Goal: Task Accomplishment & Management: Use online tool/utility

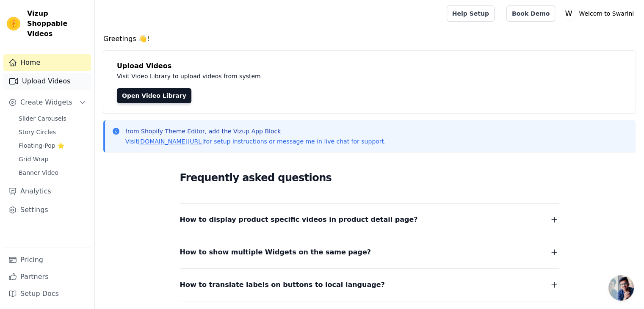
click at [70, 73] on link "Upload Videos" at bounding box center [47, 81] width 88 height 17
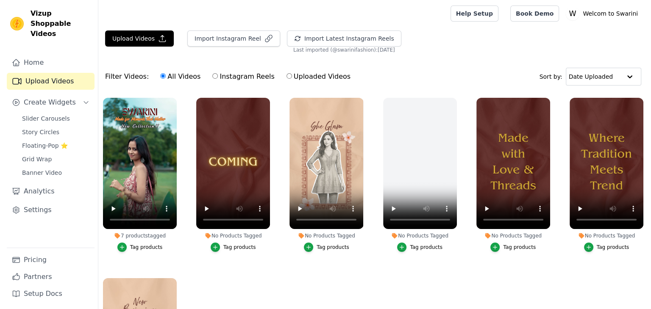
scroll to position [80, 0]
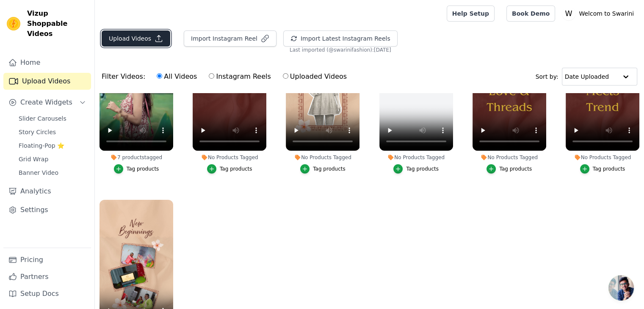
click at [130, 41] on button "Upload Videos" at bounding box center [136, 38] width 69 height 16
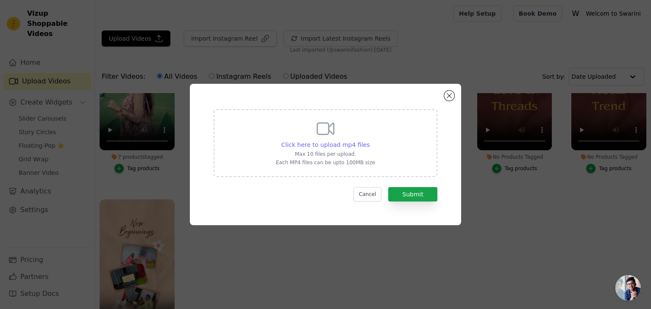
click at [310, 143] on span "Click here to upload mp4 files" at bounding box center [325, 144] width 89 height 7
click at [369, 141] on input "Click here to upload mp4 files Max 10 files per upload. Each MP4 files can be u…" at bounding box center [369, 140] width 0 height 0
click at [454, 94] on div "Click here to upload mp4 files Max 10 files per upload. Each MP4 files can be u…" at bounding box center [325, 154] width 271 height 141
click at [451, 94] on button "Close modal" at bounding box center [449, 96] width 10 height 10
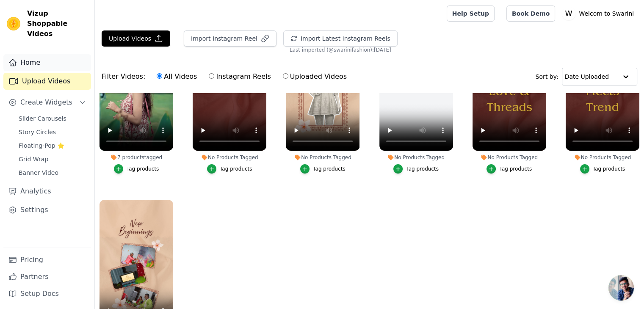
click at [37, 57] on link "Home" at bounding box center [47, 62] width 88 height 17
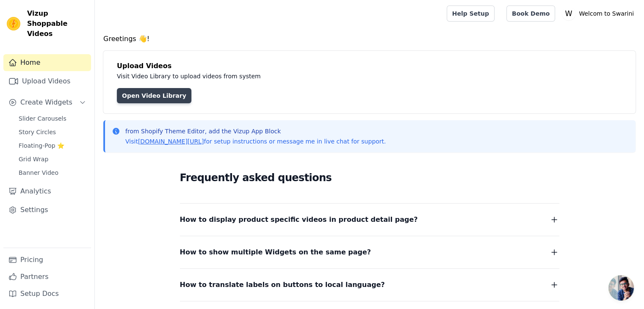
click at [144, 93] on link "Open Video Library" at bounding box center [154, 95] width 75 height 15
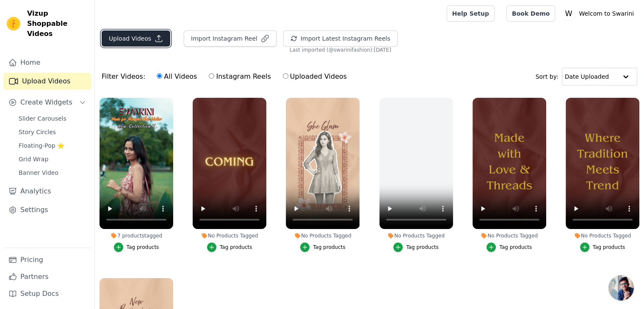
click at [141, 33] on button "Upload Videos" at bounding box center [136, 38] width 69 height 16
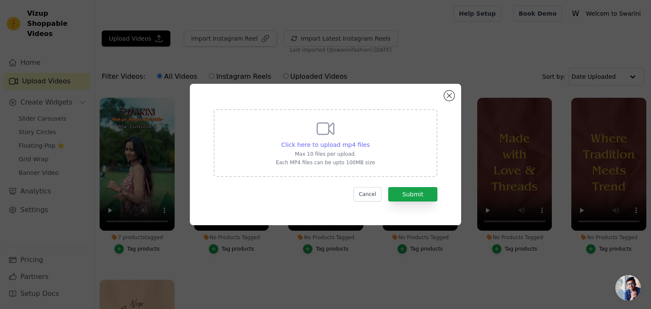
click at [326, 141] on span "Click here to upload mp4 files" at bounding box center [325, 144] width 89 height 7
click at [369, 141] on input "Click here to upload mp4 files Max 10 files per upload. Each MP4 files can be u…" at bounding box center [369, 140] width 0 height 0
click at [440, 47] on div "Click here to upload mp4 files Max 10 files per upload. Each MP4 files can be u…" at bounding box center [325, 154] width 651 height 309
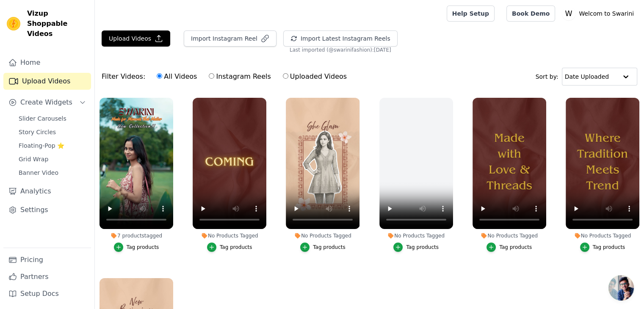
click at [283, 78] on label "Uploaded Videos" at bounding box center [315, 76] width 65 height 11
click at [283, 78] on input "Uploaded Videos" at bounding box center [286, 76] width 6 height 6
radio input "true"
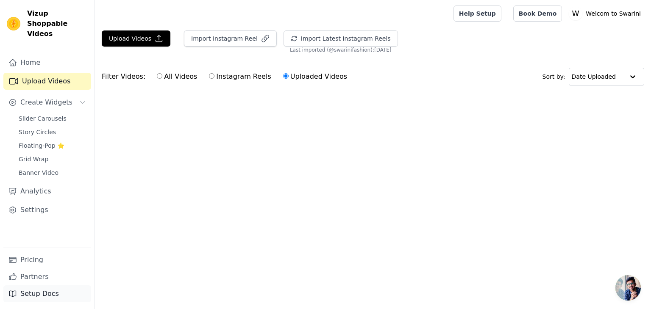
click at [51, 297] on link "Setup Docs" at bounding box center [47, 293] width 88 height 17
click at [36, 202] on link "Settings" at bounding box center [47, 210] width 88 height 17
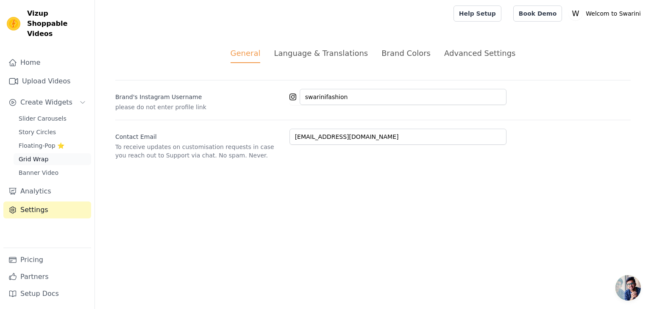
click at [35, 155] on span "Grid Wrap" at bounding box center [34, 159] width 30 height 8
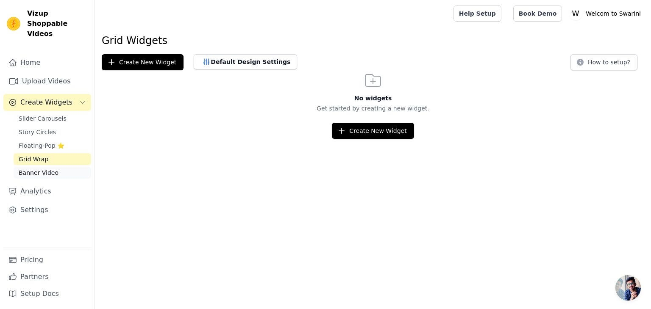
click at [39, 169] on span "Banner Video" at bounding box center [39, 173] width 40 height 8
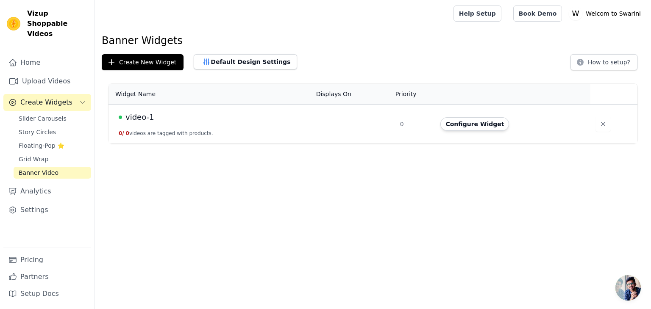
click at [173, 138] on td "video-1 0 / 0 videos are tagged with products." at bounding box center [209, 124] width 202 height 39
click at [469, 124] on button "Configure Widget" at bounding box center [474, 124] width 69 height 14
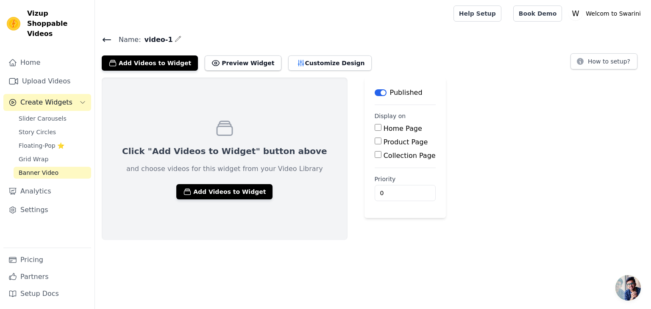
click at [374, 130] on input "Home Page" at bounding box center [377, 127] width 7 height 7
checkbox input "true"
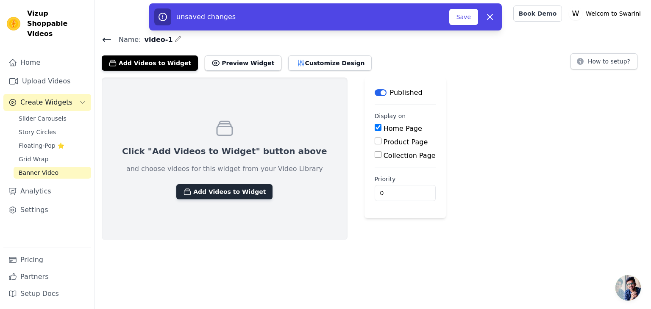
click at [211, 190] on button "Add Videos to Widget" at bounding box center [224, 191] width 96 height 15
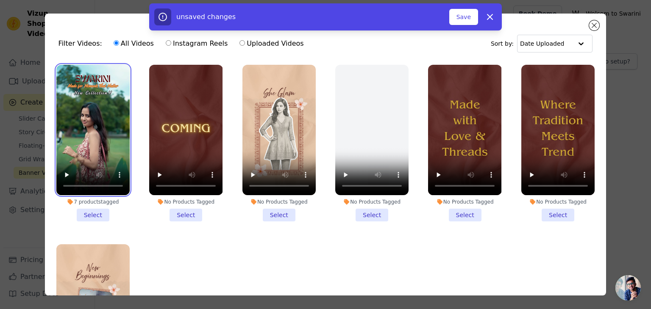
click at [101, 151] on video at bounding box center [92, 130] width 73 height 130
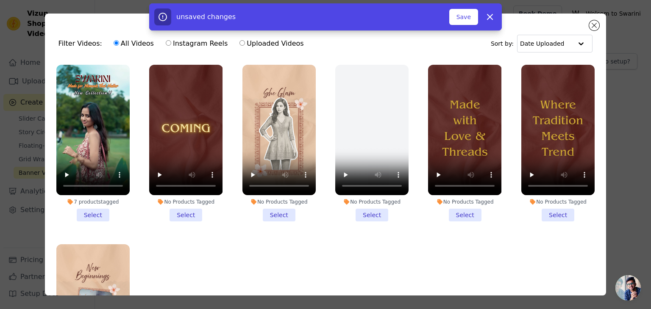
click at [89, 211] on li "7 products tagged Select" at bounding box center [92, 143] width 73 height 157
click at [0, 0] on input "7 products tagged Select" at bounding box center [0, 0] width 0 height 0
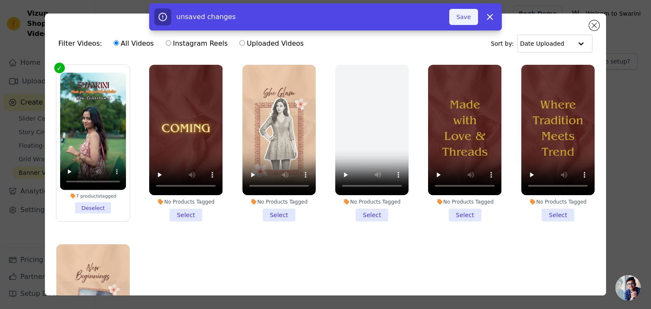
click at [463, 17] on button "Save" at bounding box center [463, 17] width 29 height 16
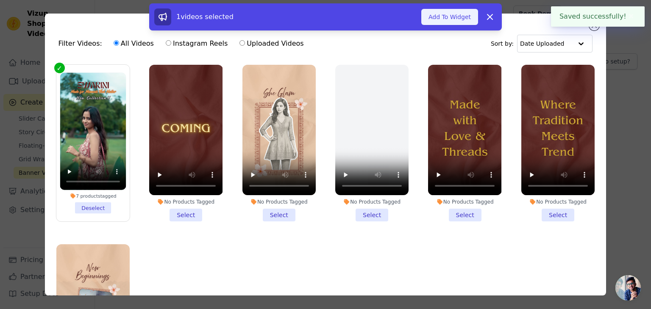
click at [462, 16] on button "Add To Widget" at bounding box center [449, 17] width 57 height 16
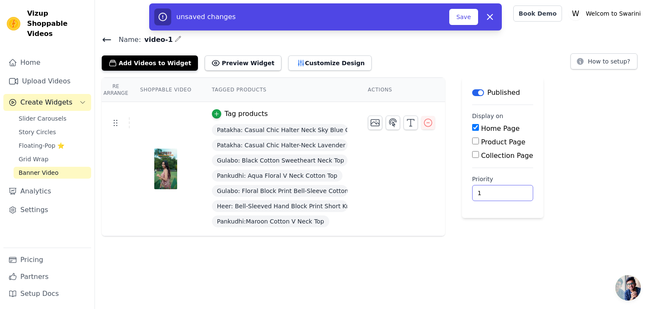
type input "1"
click at [501, 192] on input "1" at bounding box center [502, 193] width 61 height 16
click at [460, 16] on button "Save" at bounding box center [463, 17] width 29 height 16
